Goal: Book appointment/travel/reservation

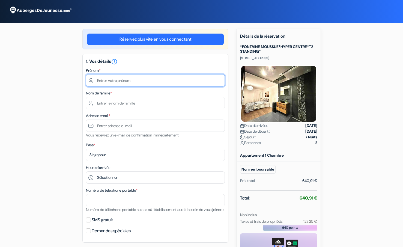
click at [115, 81] on input "text" at bounding box center [155, 80] width 139 height 12
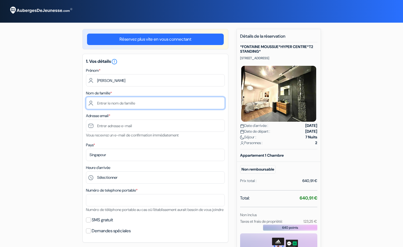
click at [116, 103] on input "text" at bounding box center [155, 103] width 139 height 12
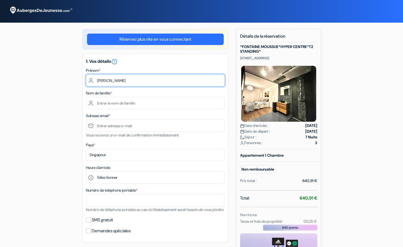
drag, startPoint x: 119, startPoint y: 82, endPoint x: 75, endPoint y: 81, distance: 44.5
click at [75, 81] on div "add_box *[GEOGRAPHIC_DATA]*HYPER CENTRE*T2 STANDING* [STREET_ADDRESS] Détails d…" at bounding box center [202, 183] width 360 height 309
type input "xu"
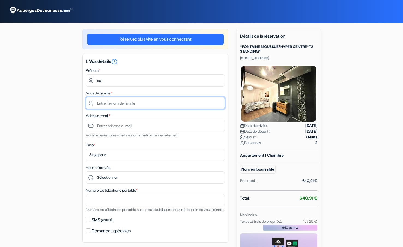
click at [110, 103] on input "text" at bounding box center [155, 103] width 139 height 12
type input "ning"
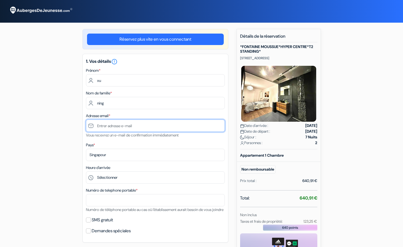
click at [124, 126] on input "text" at bounding box center [155, 126] width 139 height 12
paste input "[EMAIL_ADDRESS][DOMAIN_NAME]"
type input "[EMAIL_ADDRESS][DOMAIN_NAME]"
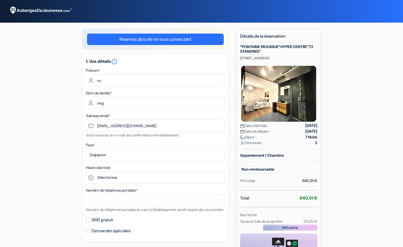
click at [70, 125] on div "add_box *[GEOGRAPHIC_DATA]*HYPER CENTRE*T2 STANDING* [STREET_ADDRESS] Détails d…" at bounding box center [202, 183] width 360 height 309
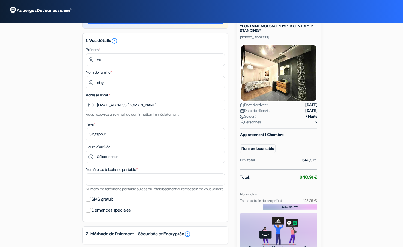
scroll to position [55, 0]
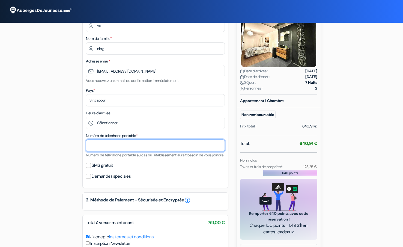
click at [104, 146] on input "text" at bounding box center [155, 146] width 139 height 12
type input "18352555487"
click at [67, 151] on div "add_box *[GEOGRAPHIC_DATA]*HYPER CENTRE*T2 STANDING* [STREET_ADDRESS] Détails d…" at bounding box center [202, 128] width 360 height 309
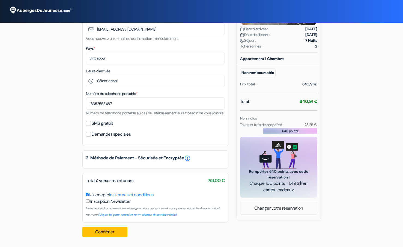
scroll to position [103, 0]
click at [105, 231] on button "Confirmer Loading..." at bounding box center [104, 232] width 45 height 10
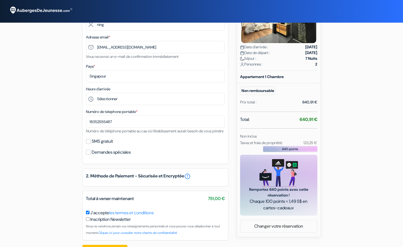
scroll to position [82, 0]
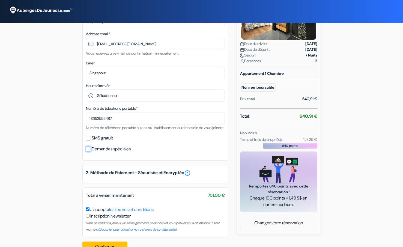
click at [87, 152] on input "Demandes spéciales" at bounding box center [88, 149] width 5 height 5
checkbox input "true"
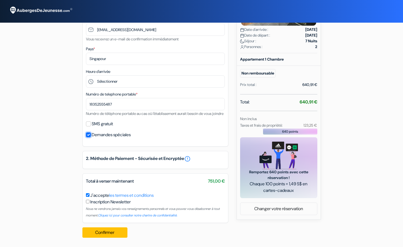
scroll to position [103, 0]
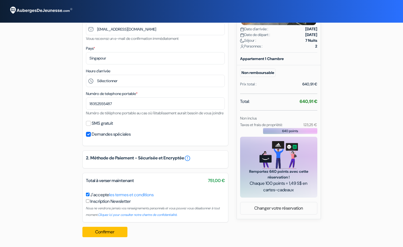
click at [87, 201] on input "checkbox" at bounding box center [88, 201] width 4 height 4
checkbox input "true"
click at [109, 231] on button "Confirmer Loading..." at bounding box center [104, 232] width 45 height 10
click at [105, 231] on button "Confirmer Loading..." at bounding box center [104, 232] width 45 height 10
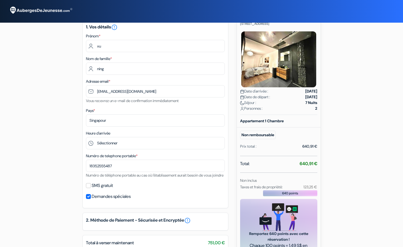
scroll to position [0, 0]
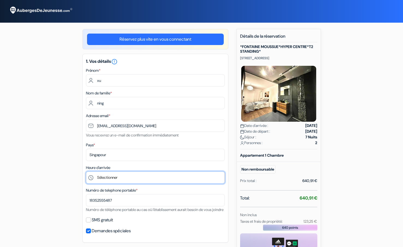
click at [103, 177] on select "Sélectionner 16:00 17:00 18:00 19:00 20:00 21:00 22:00 23:00 0:00" at bounding box center [155, 177] width 139 height 12
select select "16"
click at [86, 171] on select "Sélectionner 16:00 17:00 18:00 19:00 20:00 21:00 22:00 23:00 0:00" at bounding box center [155, 177] width 139 height 12
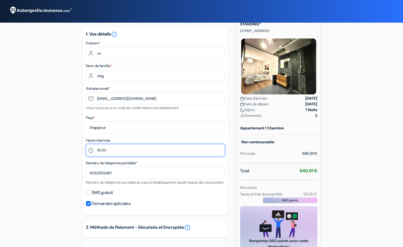
scroll to position [55, 0]
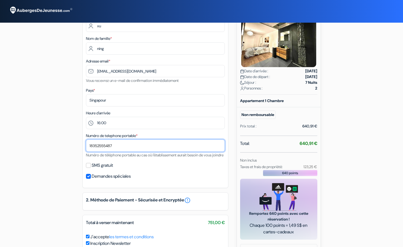
drag, startPoint x: 119, startPoint y: 146, endPoint x: 63, endPoint y: 146, distance: 55.4
click at [65, 146] on div "add_box *[GEOGRAPHIC_DATA]*HYPER CENTRE*T2 STANDING* [STREET_ADDRESS] Détails d…" at bounding box center [202, 128] width 360 height 309
type input "61005245"
click at [50, 141] on div "add_box *[GEOGRAPHIC_DATA]*HYPER CENTRE*T2 STANDING* [STREET_ADDRESS] Détails d…" at bounding box center [202, 128] width 360 height 309
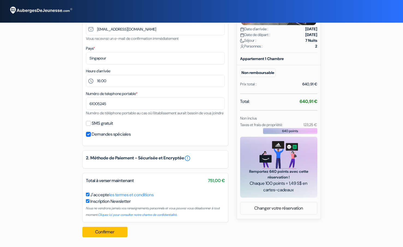
scroll to position [103, 0]
click at [90, 124] on input "SMS gratuit" at bounding box center [88, 123] width 5 height 5
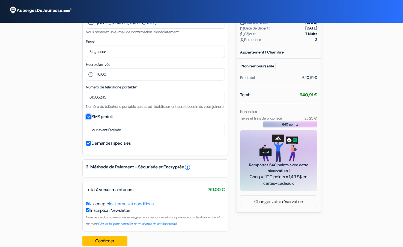
click at [90, 119] on input "SMS gratuit" at bounding box center [88, 116] width 5 height 5
checkbox input "false"
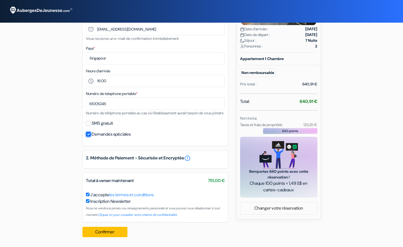
click at [90, 134] on input "Demandes spéciales" at bounding box center [88, 134] width 5 height 5
checkbox input "false"
click at [105, 231] on button "Confirmer Loading..." at bounding box center [104, 232] width 45 height 10
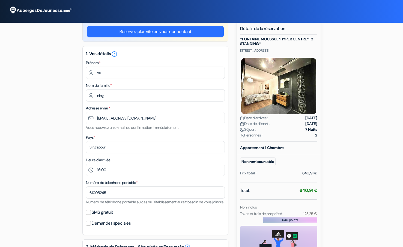
scroll to position [0, 0]
